Goal: Information Seeking & Learning: Check status

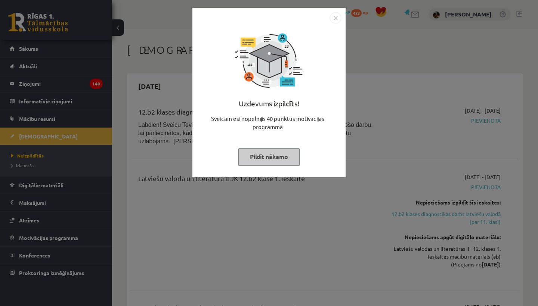
click at [271, 152] on button "Pildīt nākamo" at bounding box center [268, 156] width 61 height 17
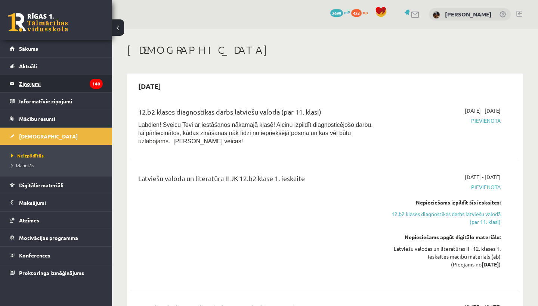
click at [39, 82] on legend "Ziņojumi 140" at bounding box center [61, 83] width 84 height 17
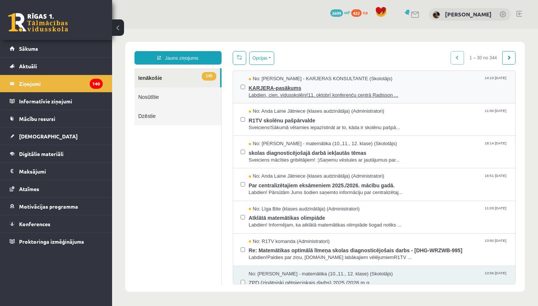
click at [297, 92] on span "Labdien, cien. vidusskolēni!11. oktobrī konferenču centrā Radisson ..." at bounding box center [378, 95] width 259 height 7
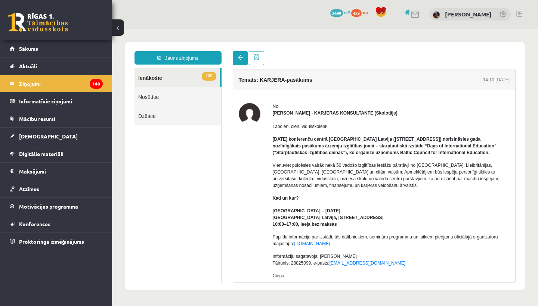
click at [245, 57] on link at bounding box center [240, 58] width 15 height 14
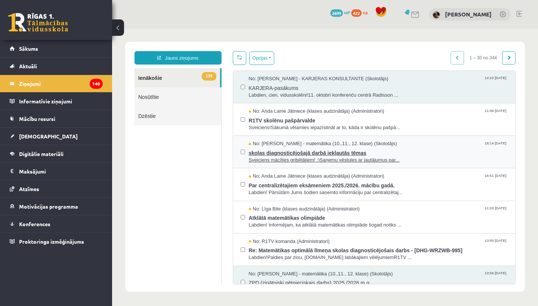
click at [313, 152] on span "skolas diagnosticējošajā darbā iekļautās tēmas" at bounding box center [378, 151] width 259 height 9
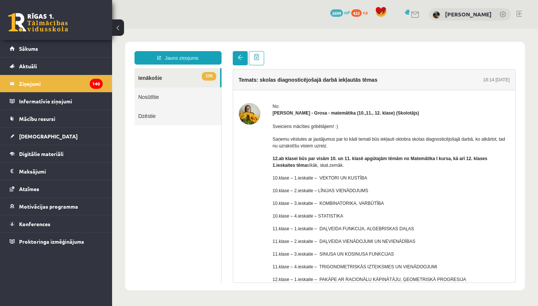
click at [243, 56] on link at bounding box center [240, 58] width 15 height 14
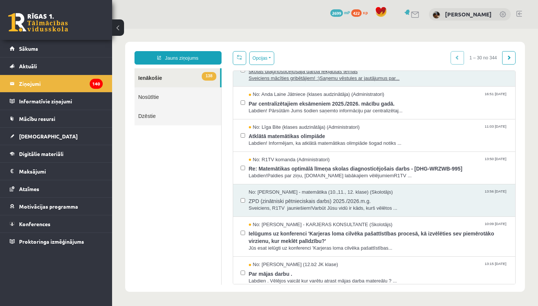
scroll to position [84, 0]
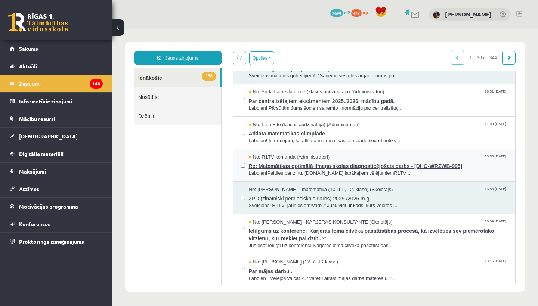
click at [321, 164] on span "Re: Matemātikas optimālā līmeņa skolas diagnosticējošais darbs - [DHG-WRZWB-995]" at bounding box center [378, 165] width 259 height 9
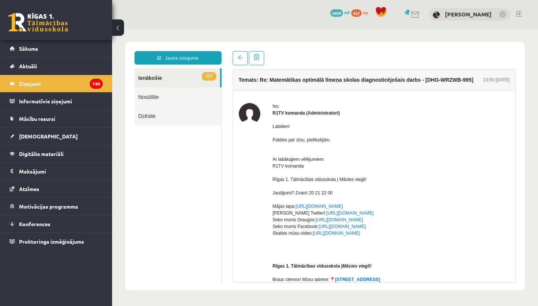
scroll to position [0, 0]
click at [240, 60] on link at bounding box center [240, 58] width 15 height 14
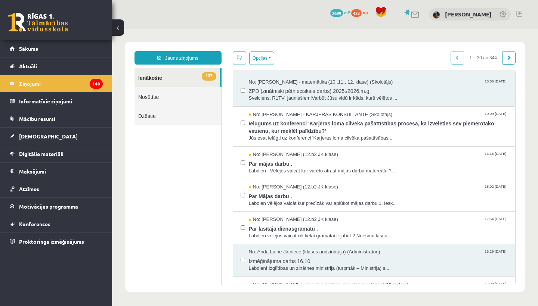
scroll to position [193, 0]
click at [272, 223] on span "Par lasītāja dienasgrāmatu ." at bounding box center [378, 227] width 259 height 9
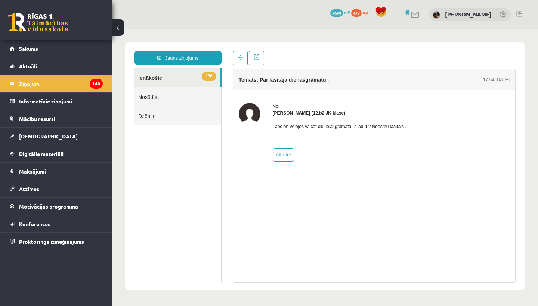
scroll to position [0, 0]
click at [59, 25] on link at bounding box center [38, 22] width 60 height 19
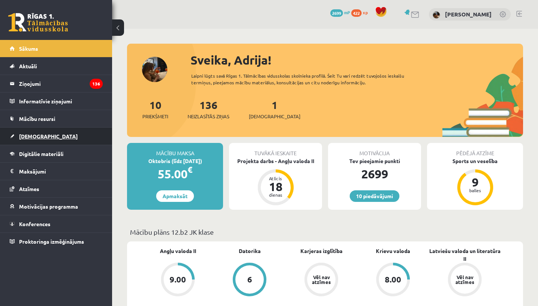
click at [34, 136] on span "[DEMOGRAPHIC_DATA]" at bounding box center [48, 136] width 59 height 7
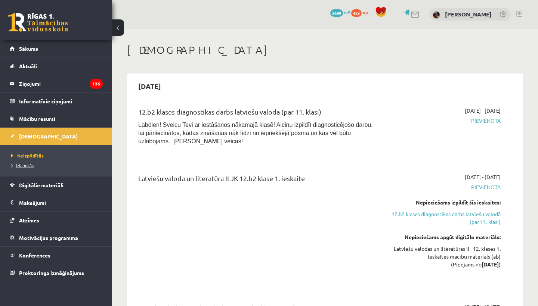
click at [22, 164] on span "Izlabotās" at bounding box center [22, 165] width 22 height 6
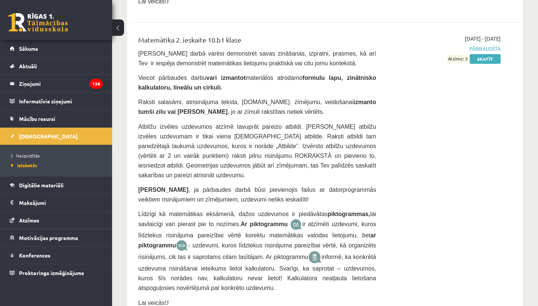
scroll to position [1828, 0]
